Goal: Check status: Check status

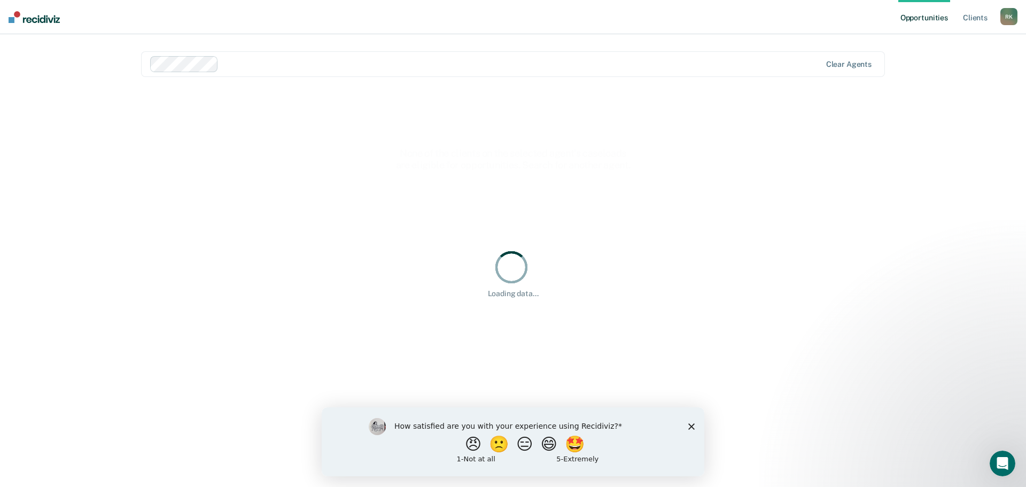
click at [692, 435] on div "How satisfied are you with your experience using Recidiviz? 😠 🙁 😑 😄 🤩 1 - Not a…" at bounding box center [513, 441] width 383 height 69
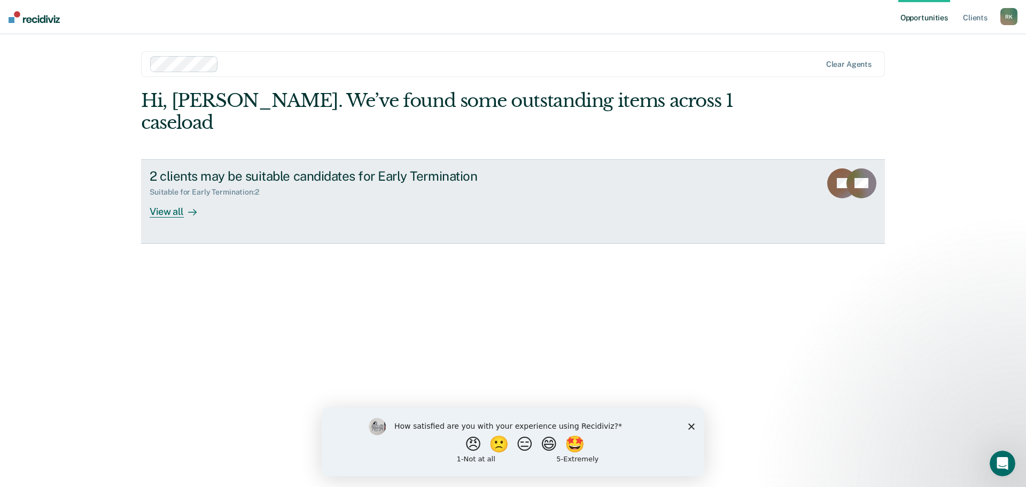
click at [171, 197] on div "View all" at bounding box center [180, 207] width 60 height 21
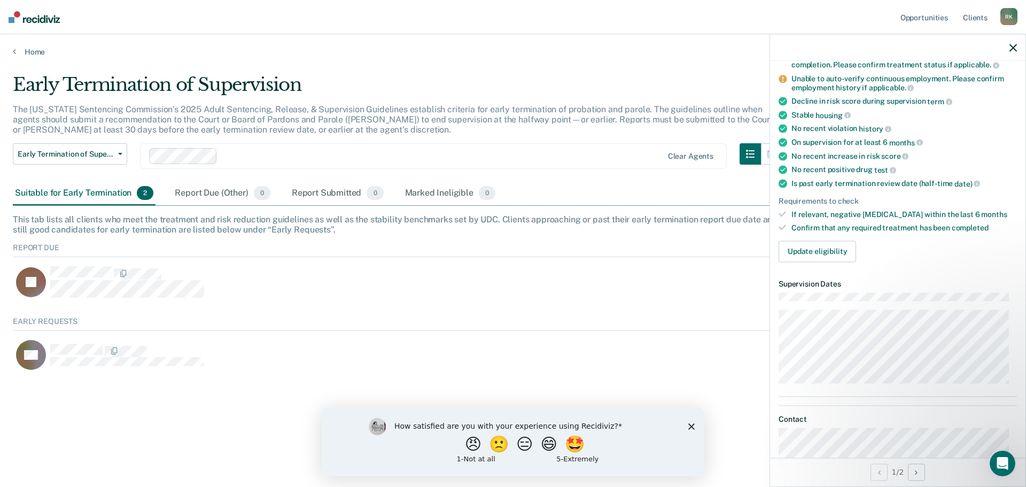
scroll to position [107, 0]
click at [835, 254] on button "Update eligibility" at bounding box center [818, 249] width 78 height 21
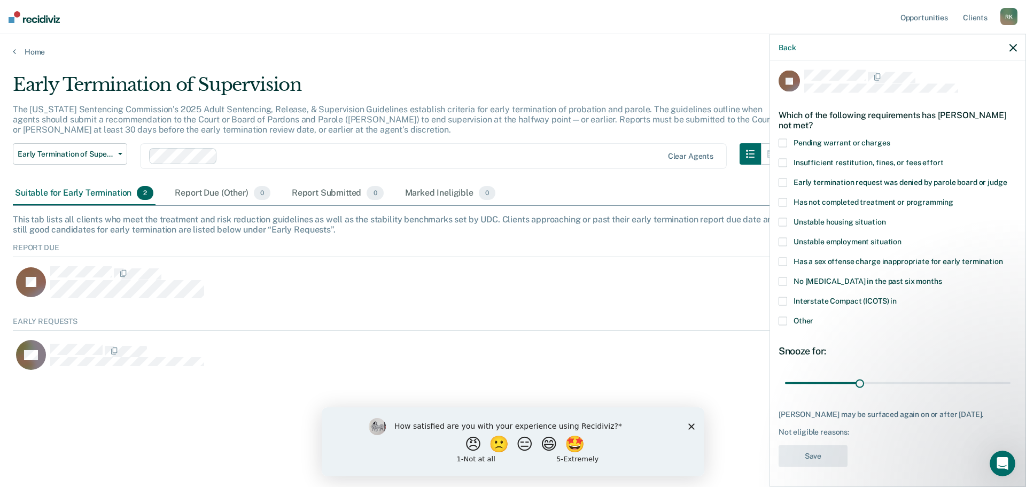
scroll to position [4, 0]
click at [1013, 49] on icon "button" at bounding box center [1013, 47] width 7 height 7
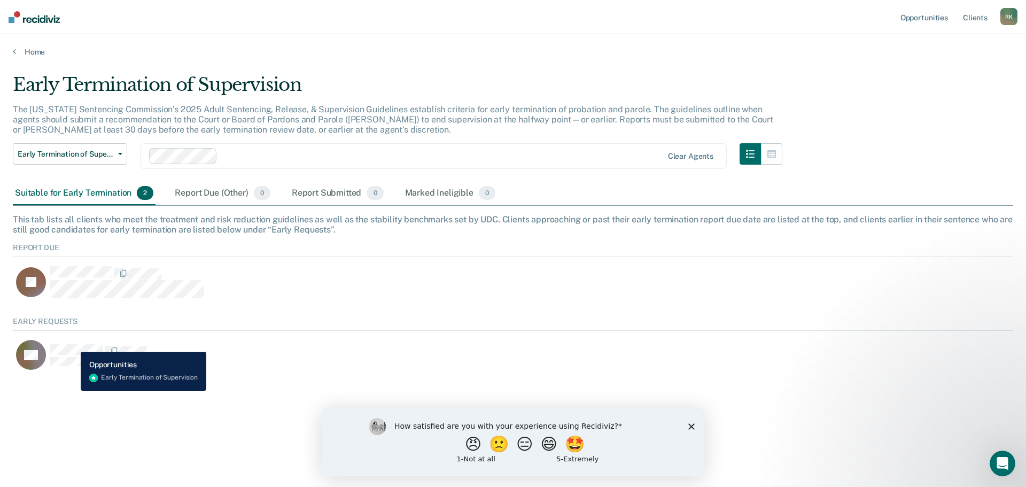
click at [73, 344] on div "RB" at bounding box center [110, 355] width 188 height 30
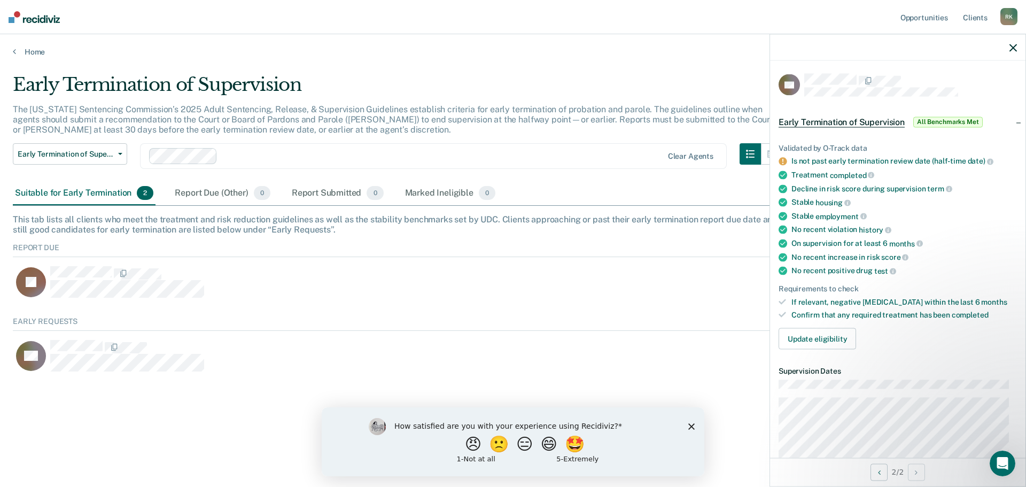
click at [574, 41] on div "Home" at bounding box center [513, 45] width 1026 height 22
